Goal: Find specific page/section: Find specific page/section

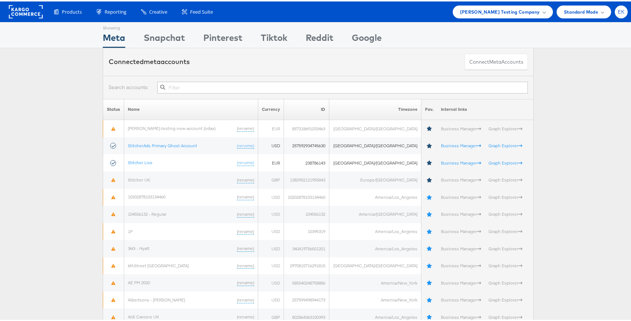
click at [618, 8] on span "EK" at bounding box center [621, 10] width 7 height 5
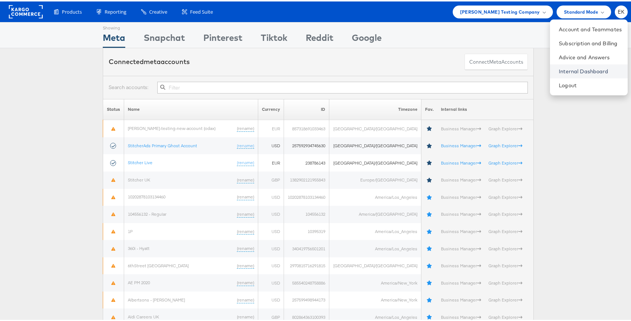
click at [576, 69] on link "Internal Dashboard" at bounding box center [590, 69] width 63 height 7
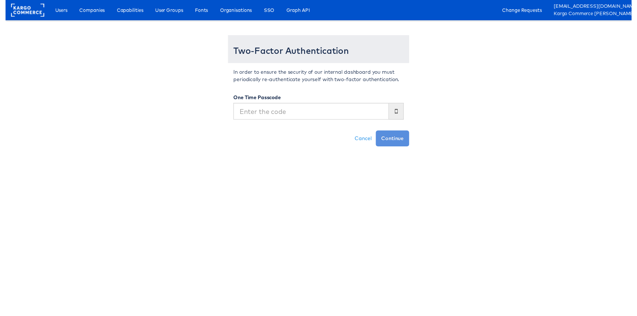
click at [250, 118] on input "text" at bounding box center [311, 113] width 158 height 17
click at [266, 117] on input "text" at bounding box center [311, 113] width 158 height 17
type input "073092"
click at [376, 133] on button "Continue" at bounding box center [393, 141] width 34 height 16
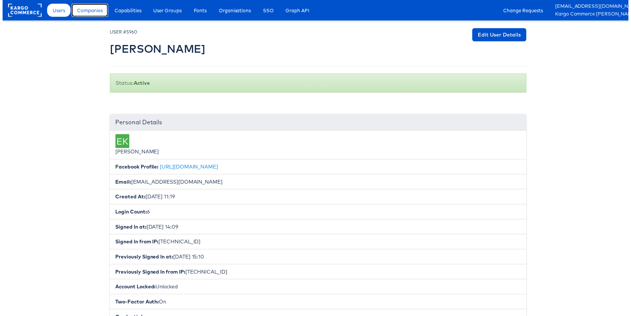
click at [85, 9] on span "Companies" at bounding box center [88, 10] width 26 height 7
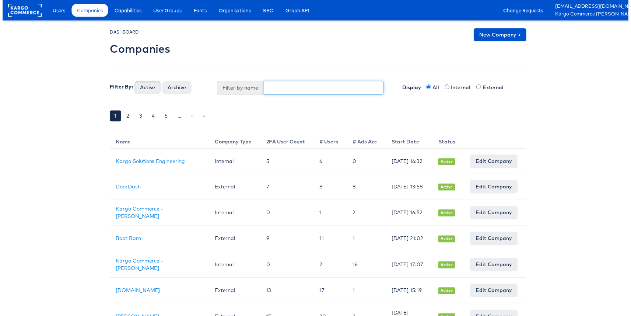
click at [280, 86] on input "text" at bounding box center [324, 88] width 122 height 14
type input "JD"
click at [133, 81] on button "Active" at bounding box center [146, 87] width 27 height 13
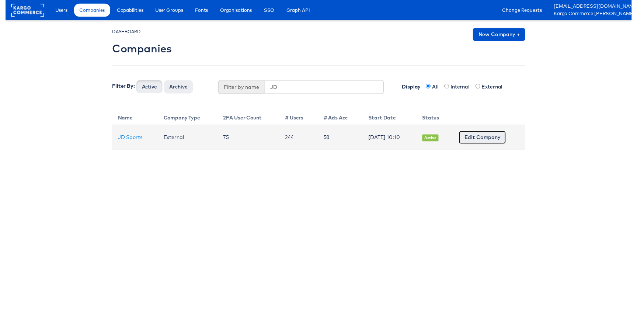
click at [490, 139] on link "Edit Company" at bounding box center [485, 139] width 48 height 13
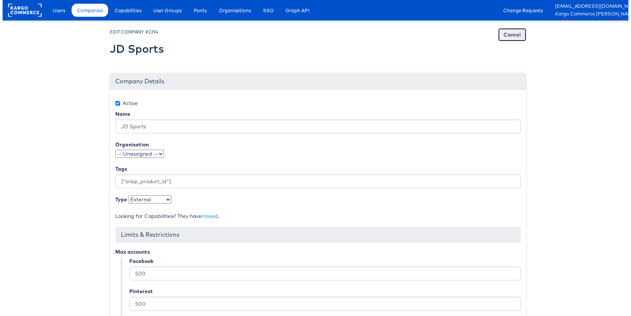
click at [508, 37] on link "Cancel" at bounding box center [514, 34] width 28 height 13
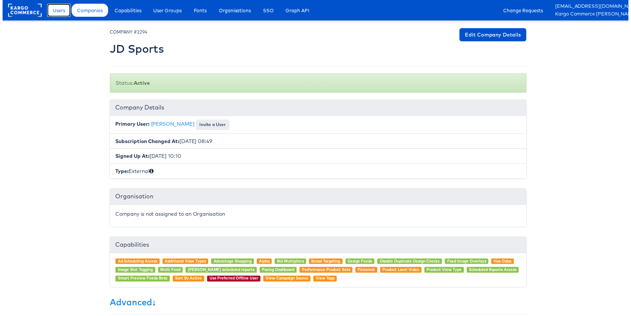
click at [56, 13] on span "Users" at bounding box center [56, 10] width 13 height 7
